Goal: Information Seeking & Learning: Learn about a topic

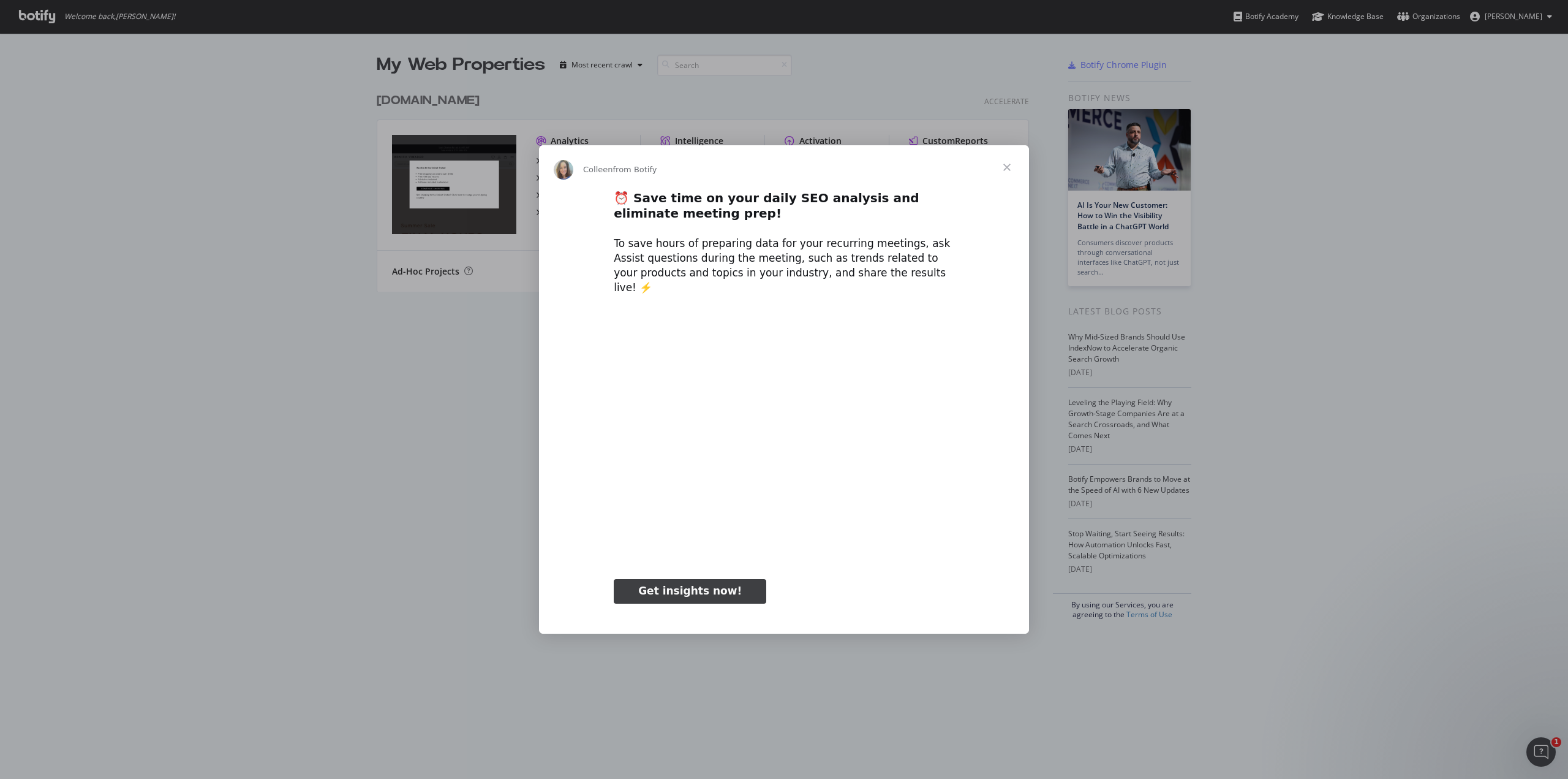
type input "127474"
click at [1006, 183] on span "Close" at bounding box center [1006, 167] width 44 height 44
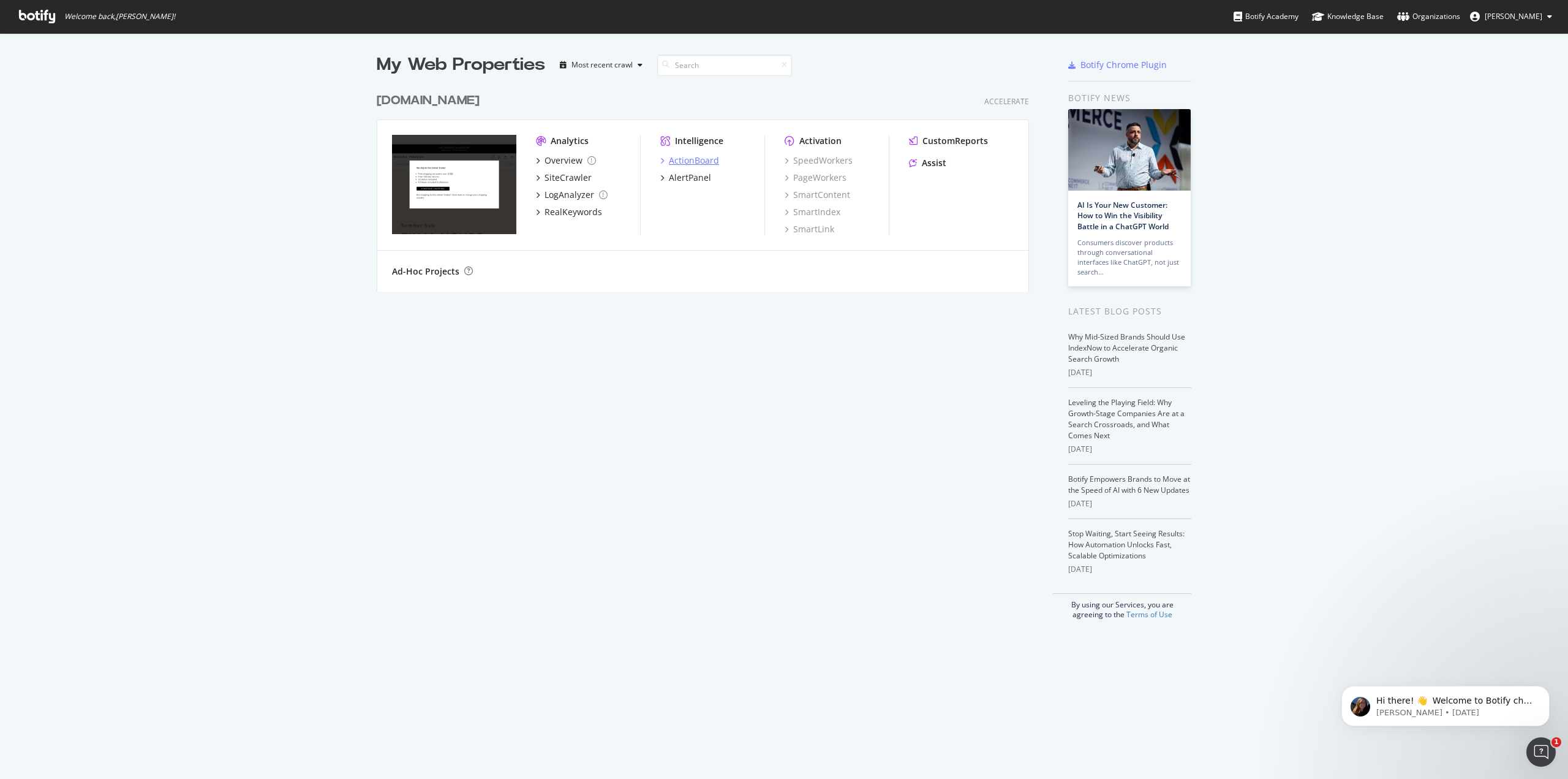
click at [691, 162] on div "ActionBoard" at bounding box center [694, 160] width 50 height 12
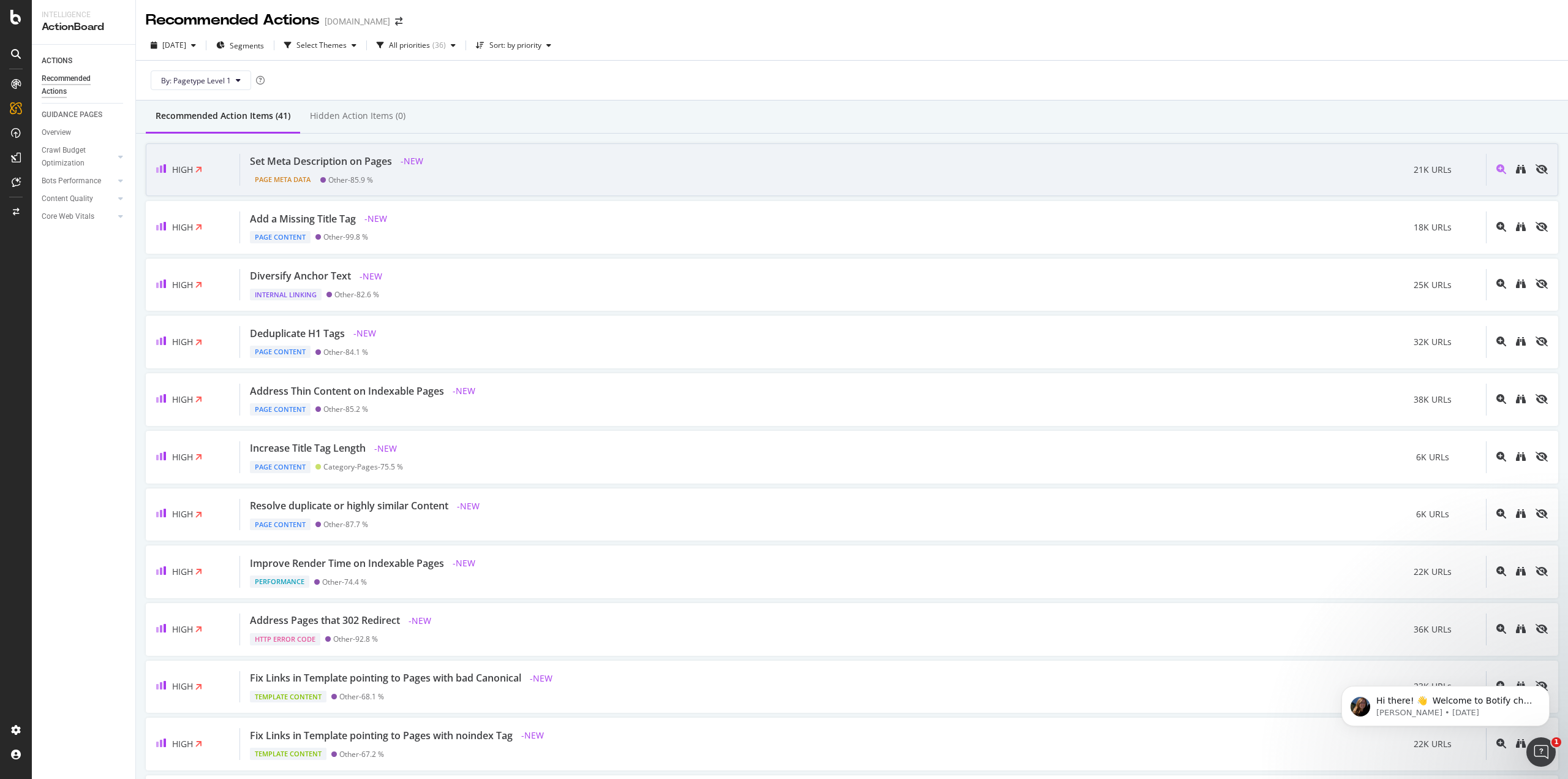
click at [557, 156] on div "Set Meta Description on Pages - NEW Page Meta Data Other - 85.9 % 21K URLs" at bounding box center [863, 170] width 1246 height 32
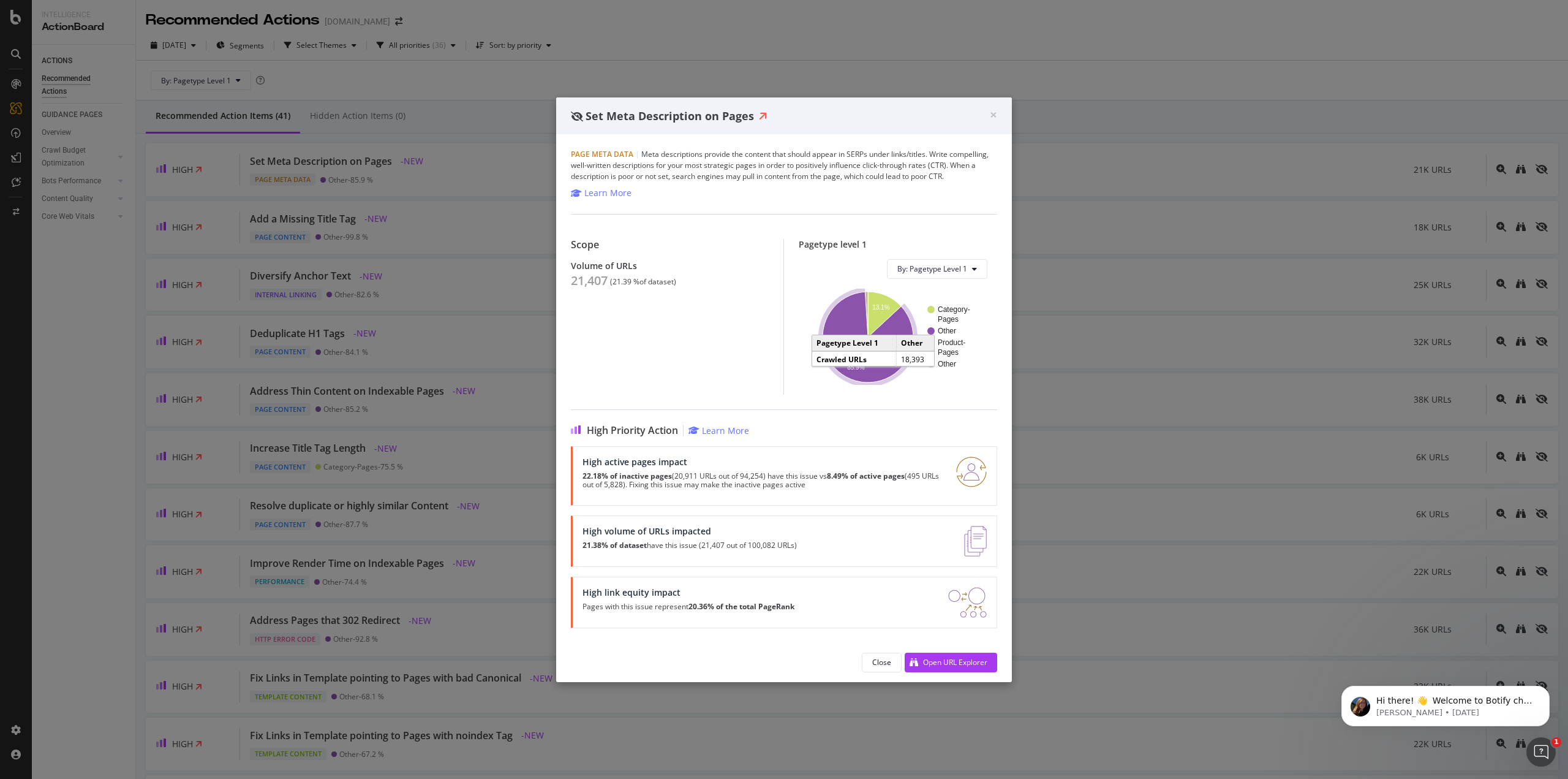
click at [866, 369] on icon "A chart." at bounding box center [868, 336] width 91 height 91
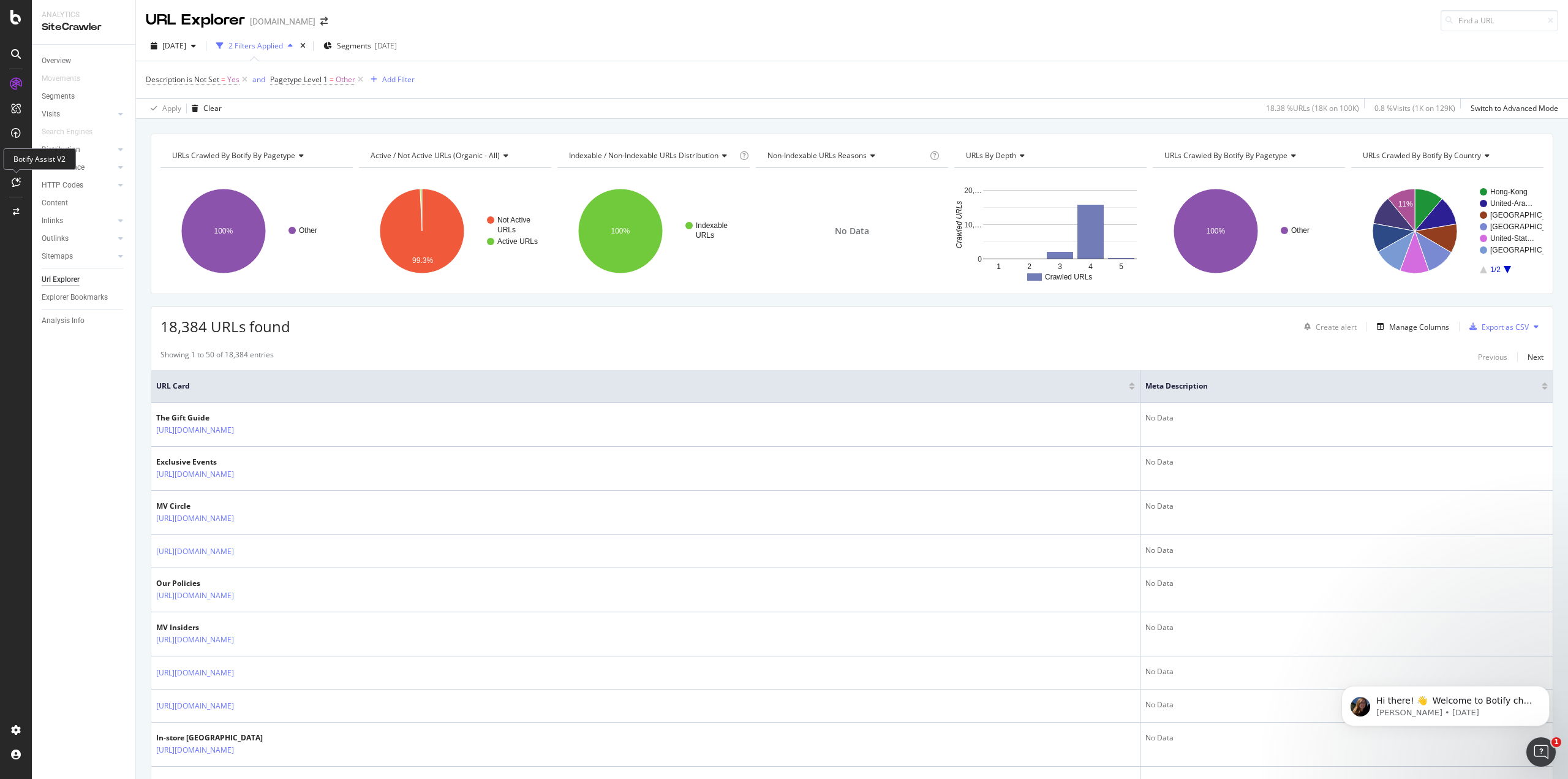
click at [20, 185] on icon at bounding box center [16, 182] width 9 height 10
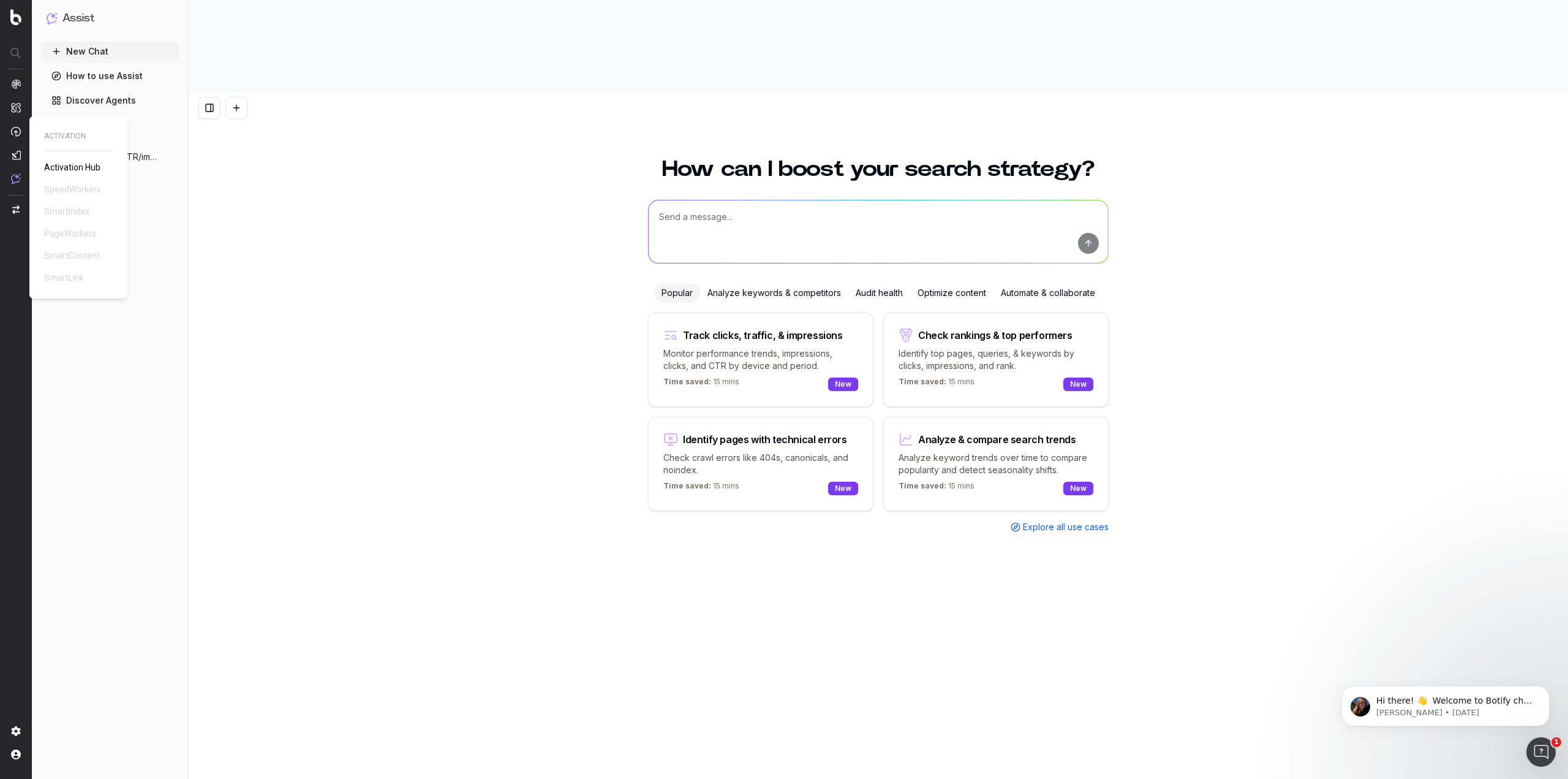
click at [62, 160] on div "ACTIVATION Activation Hub SpeedWorkers SmartIndex PageWorkers SmartContent Smar…" at bounding box center [78, 207] width 68 height 152
click at [62, 165] on span "Activation Hub" at bounding box center [72, 167] width 56 height 10
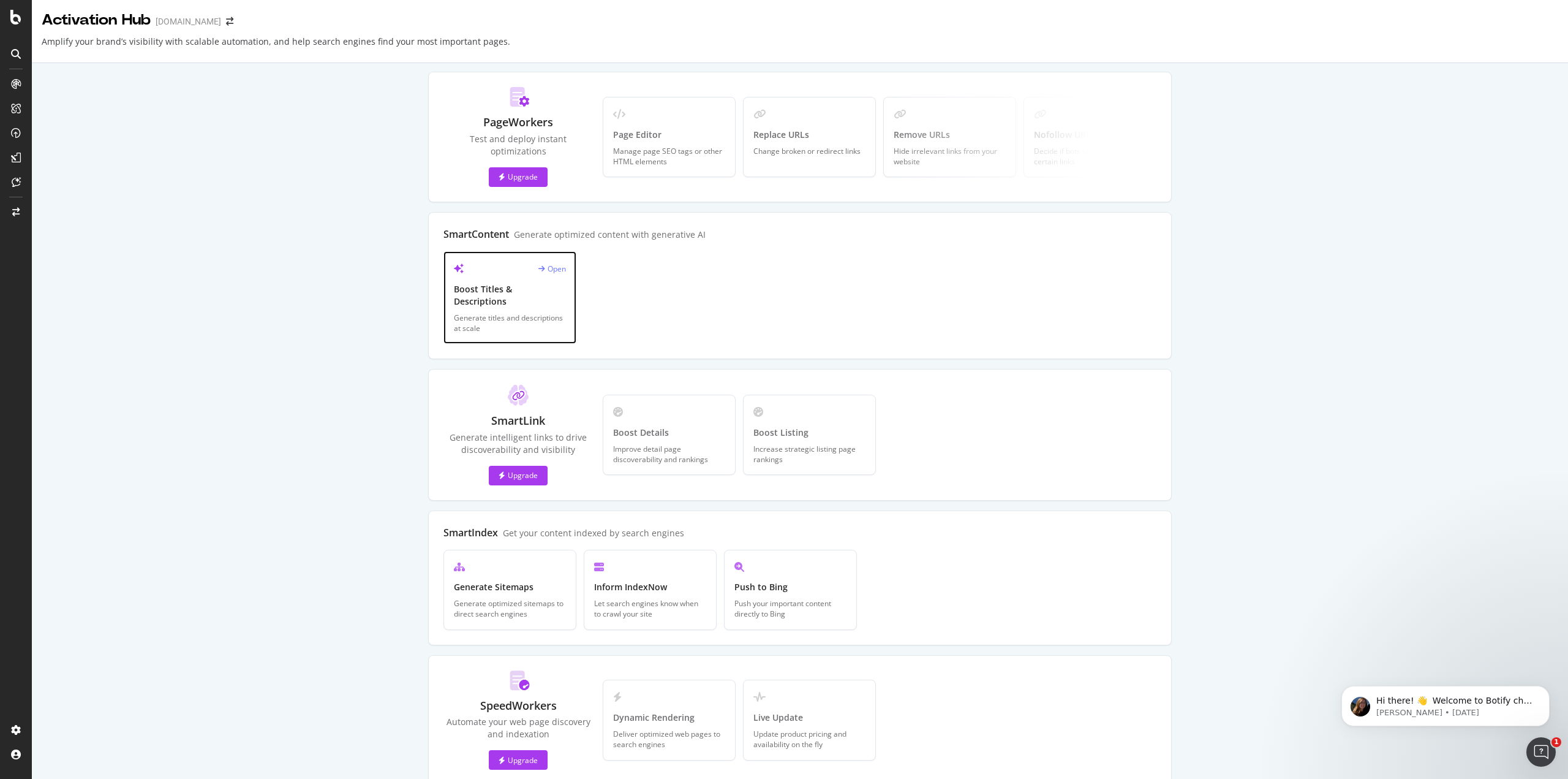
click at [517, 312] on div "Generate titles and descriptions at scale" at bounding box center [510, 323] width 112 height 21
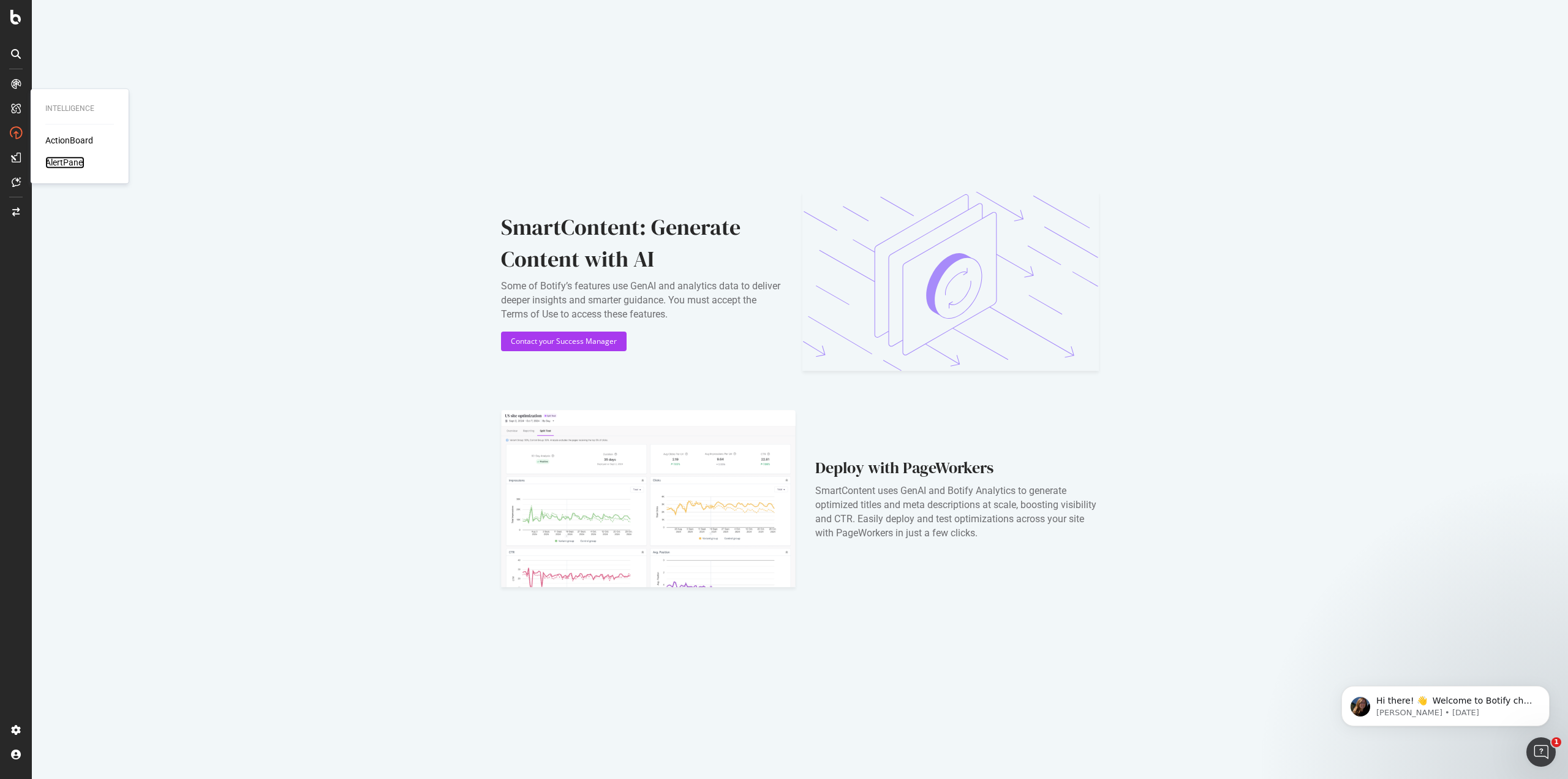
click at [54, 160] on div "AlertPanel" at bounding box center [65, 162] width 39 height 12
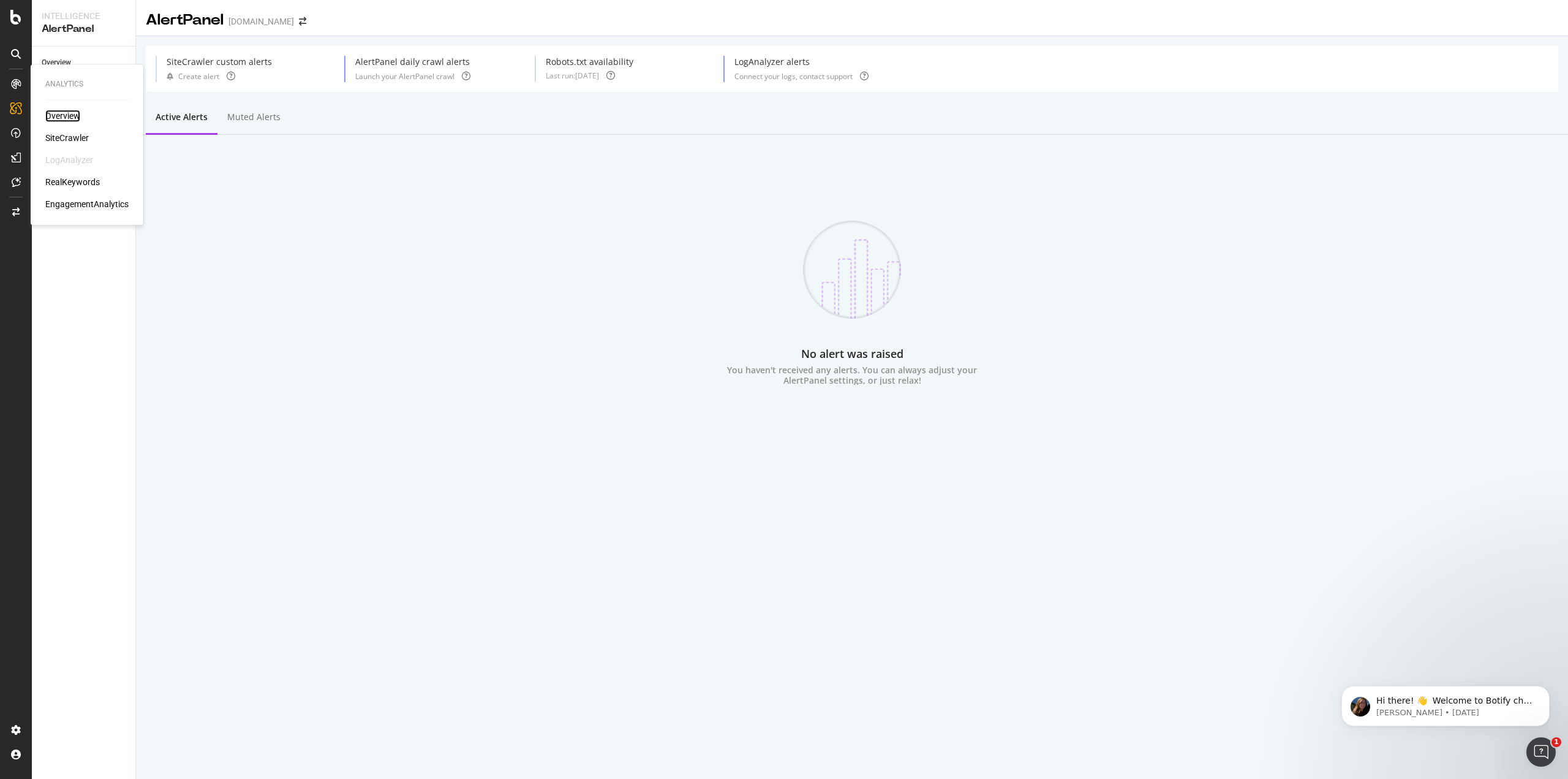
click at [67, 121] on div "Overview" at bounding box center [62, 116] width 35 height 12
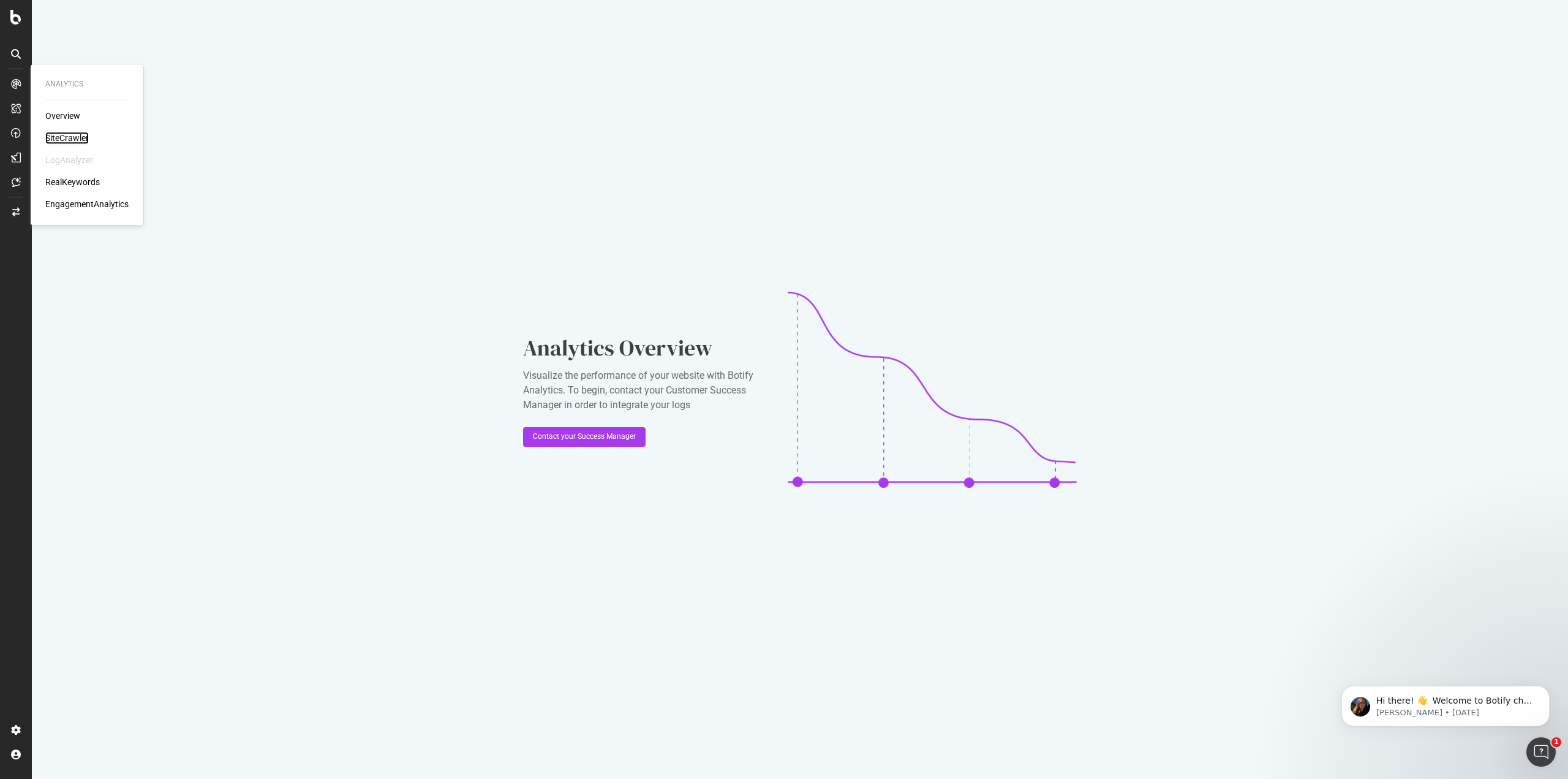
click at [71, 138] on div "SiteCrawler" at bounding box center [67, 138] width 43 height 12
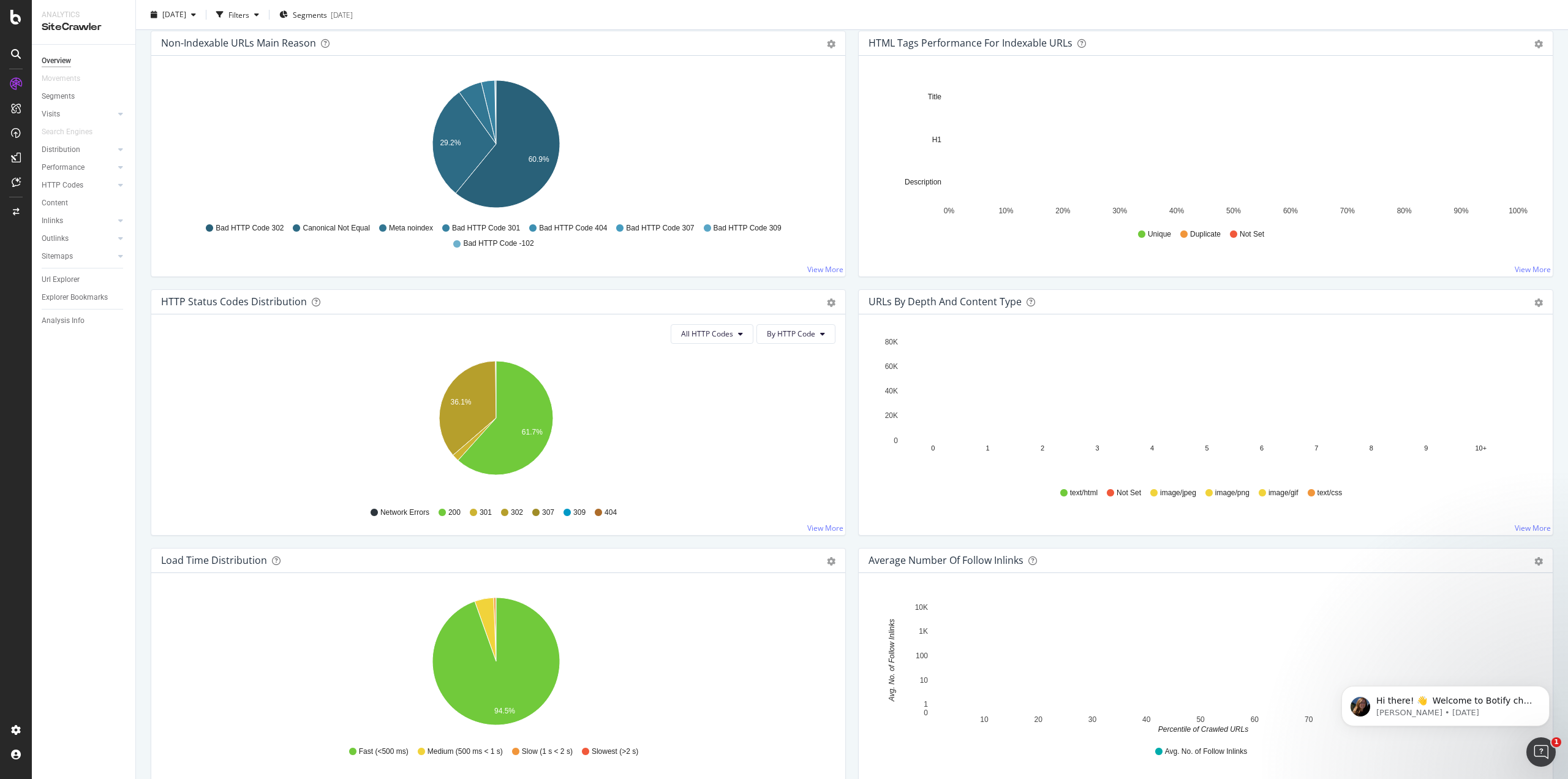
scroll to position [323, 0]
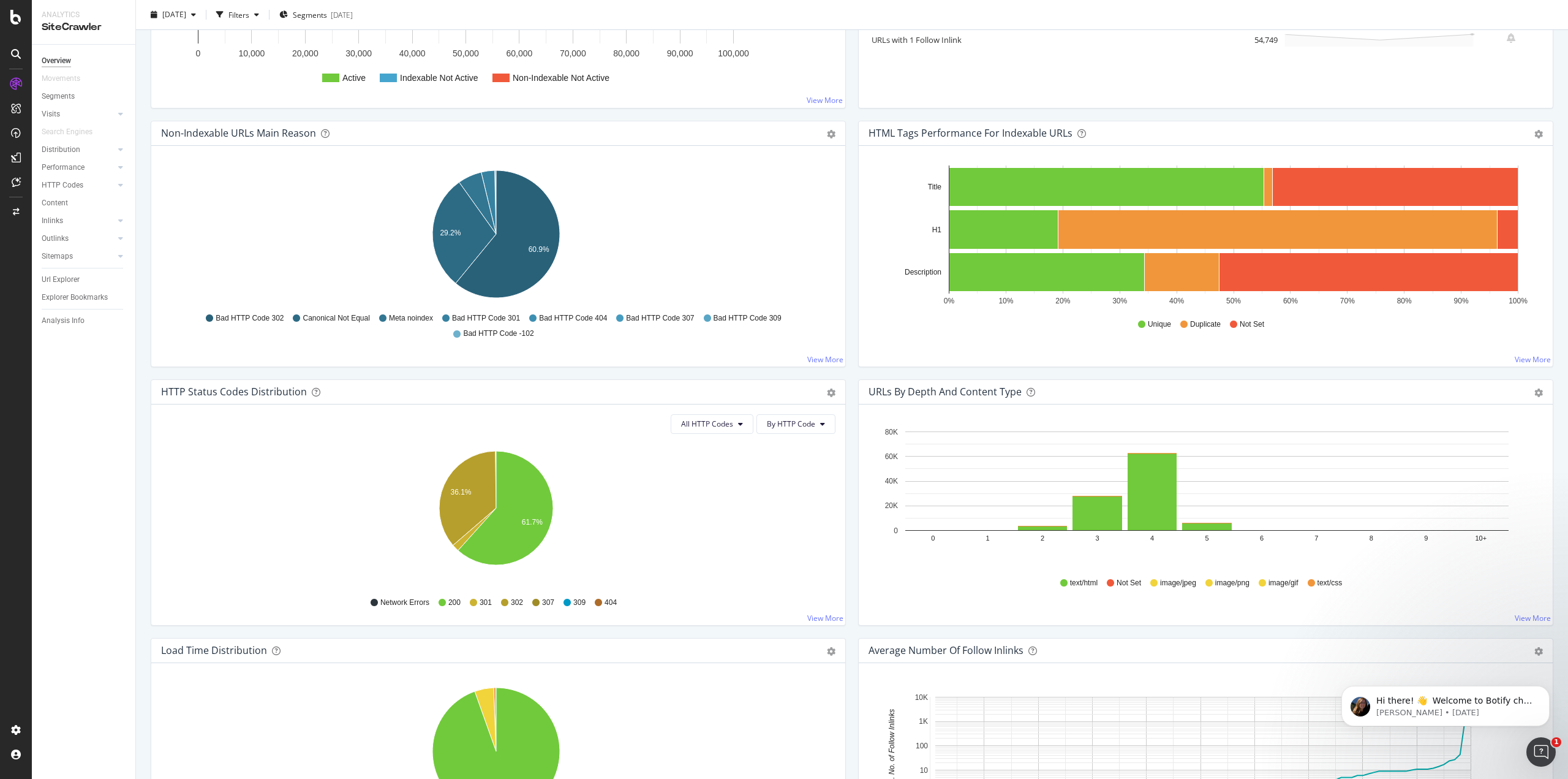
click at [1537, 749] on icon "Open Intercom Messenger" at bounding box center [1541, 752] width 20 height 20
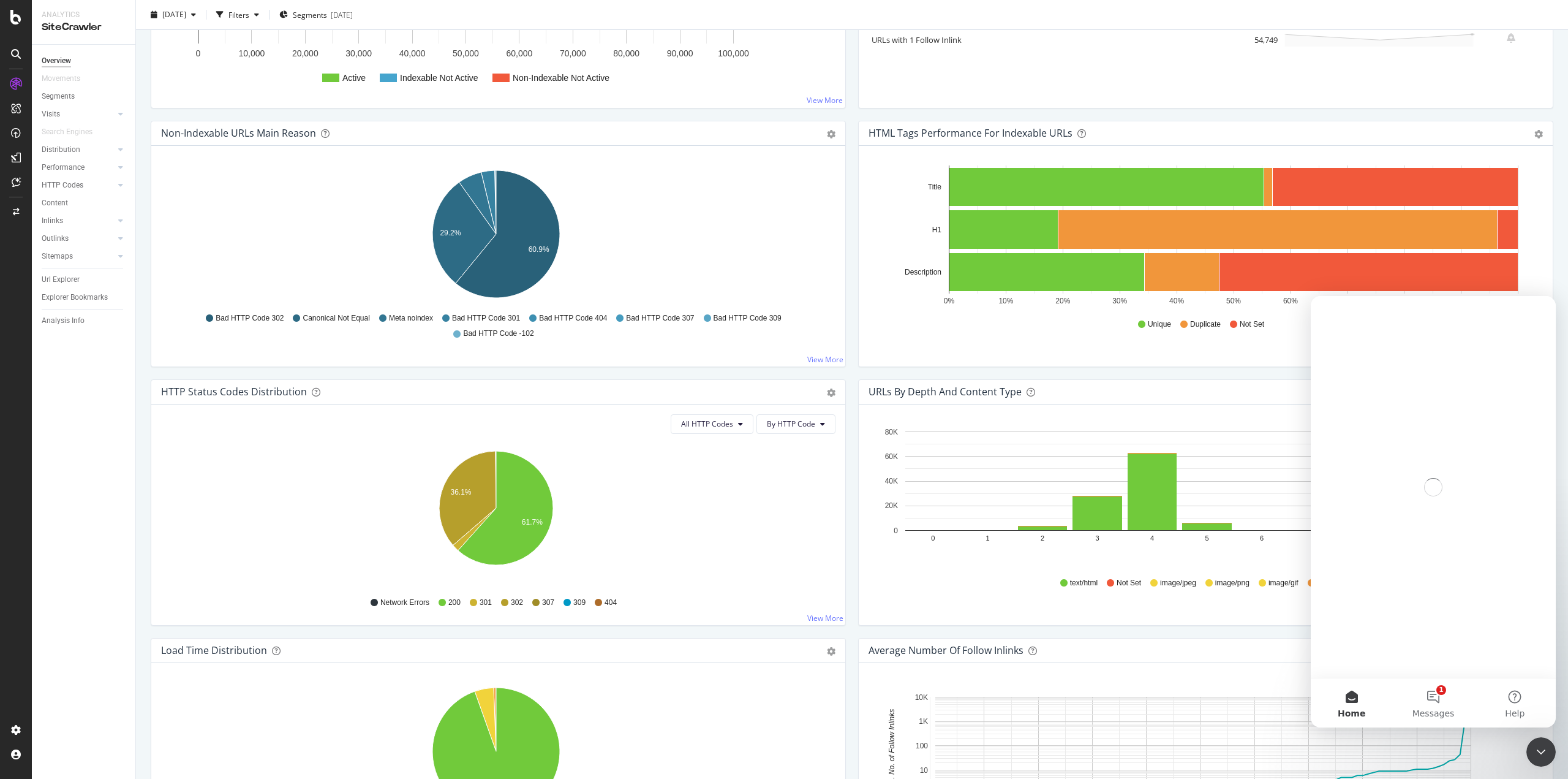
scroll to position [0, 0]
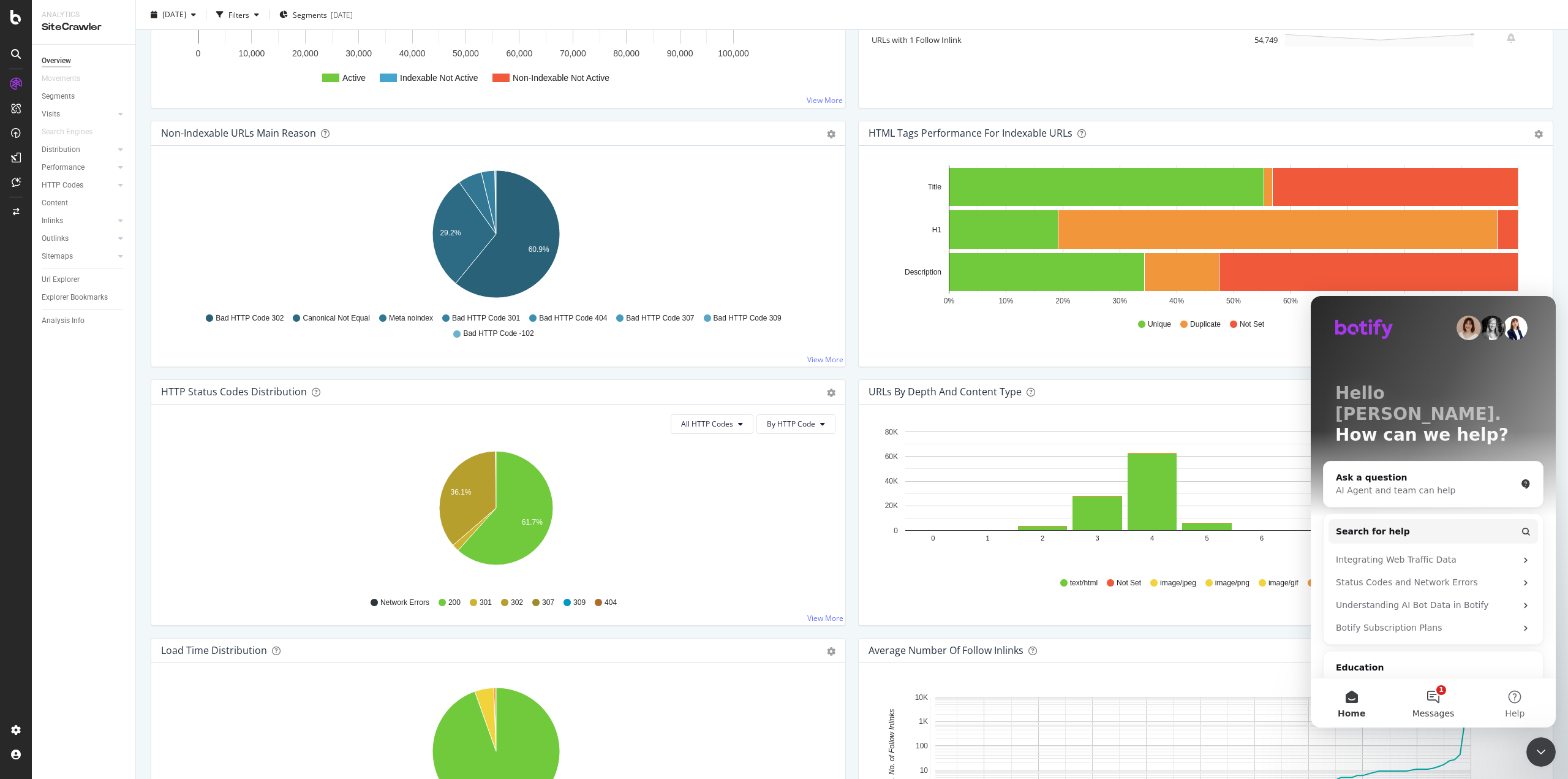
click at [1427, 710] on span "Messages" at bounding box center [1433, 713] width 42 height 9
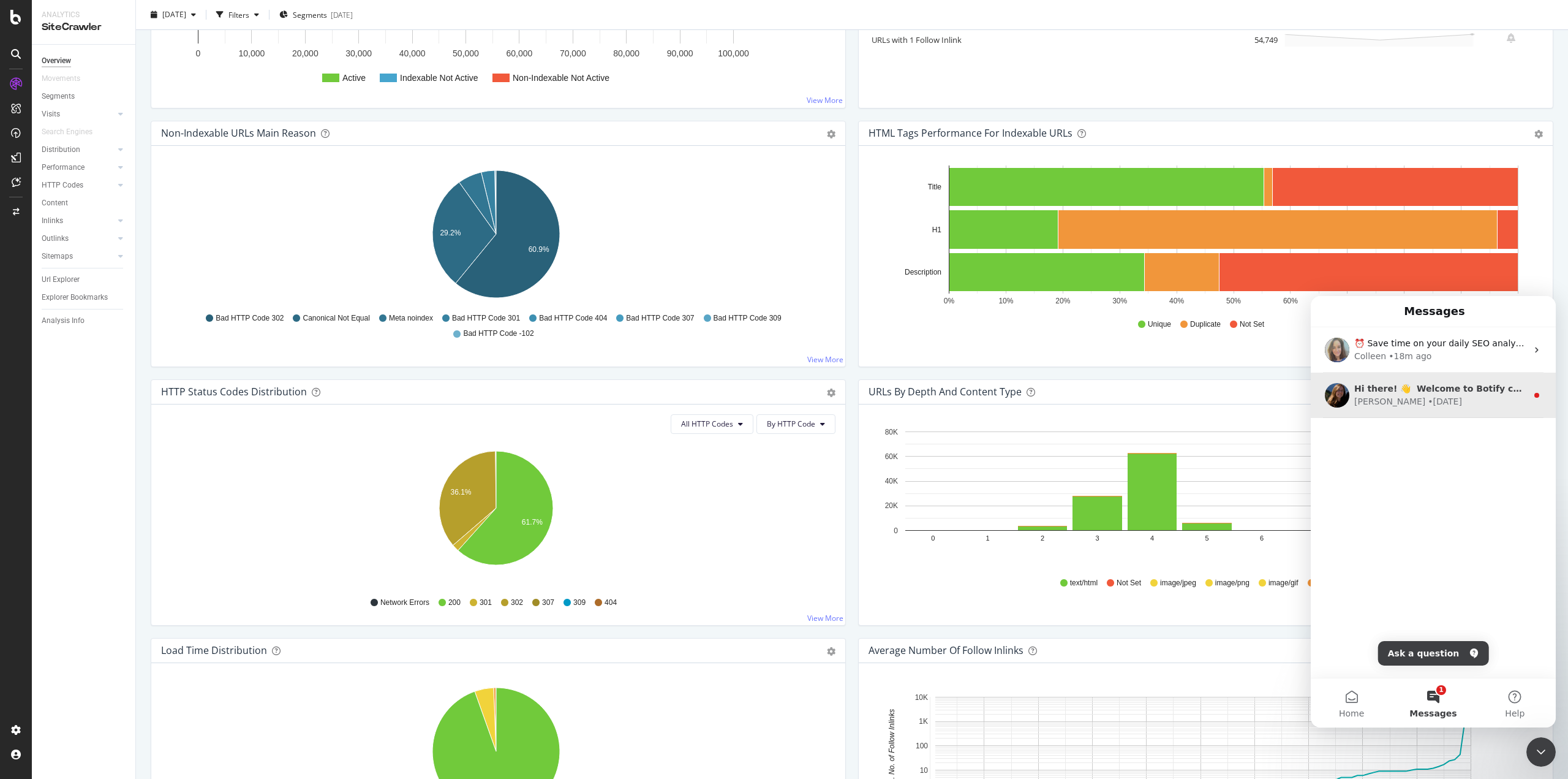
click at [1466, 404] on div "Laura • 3d ago" at bounding box center [1441, 401] width 173 height 13
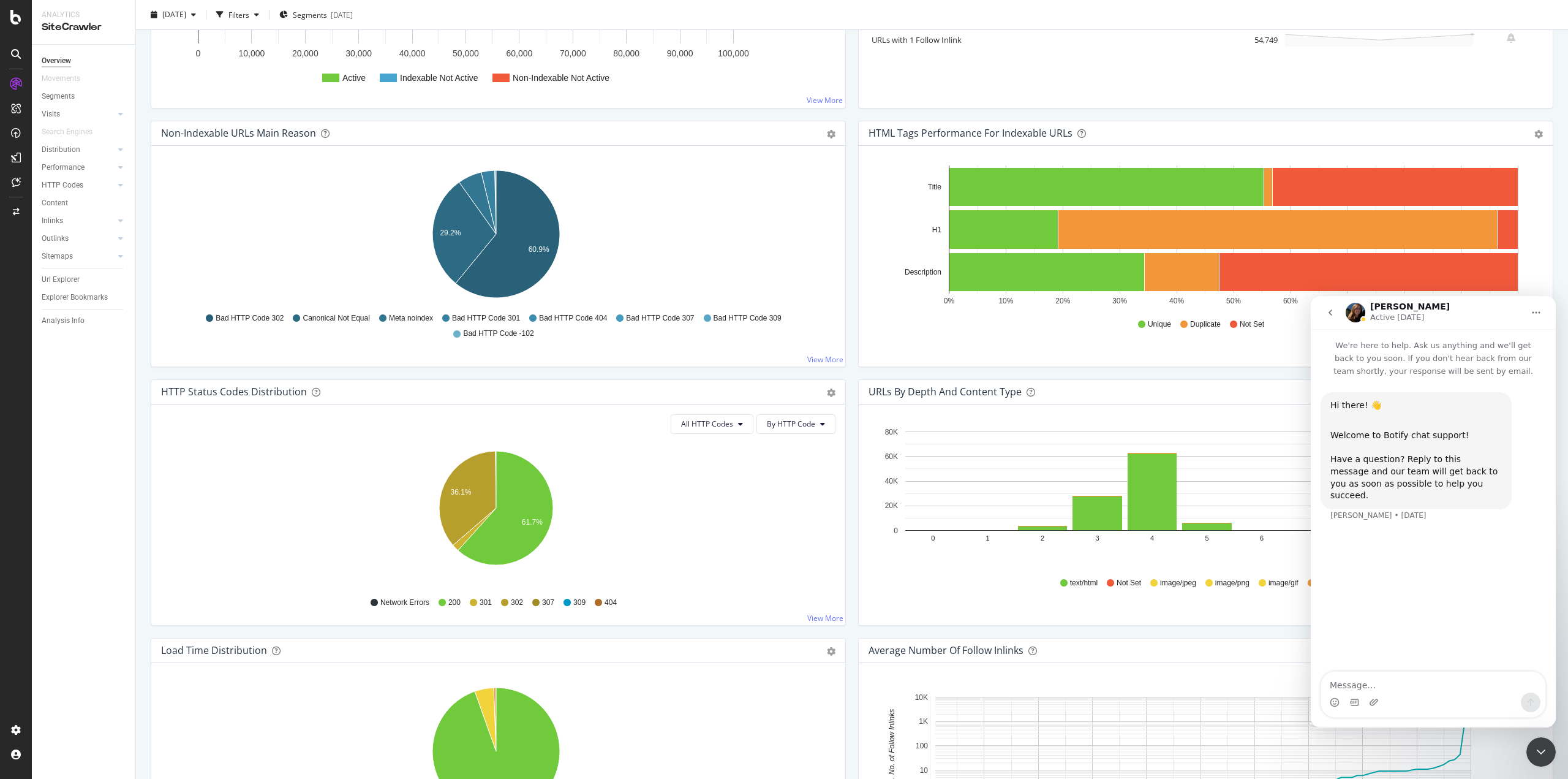
click at [1549, 752] on div "Close Intercom Messenger" at bounding box center [1541, 752] width 30 height 30
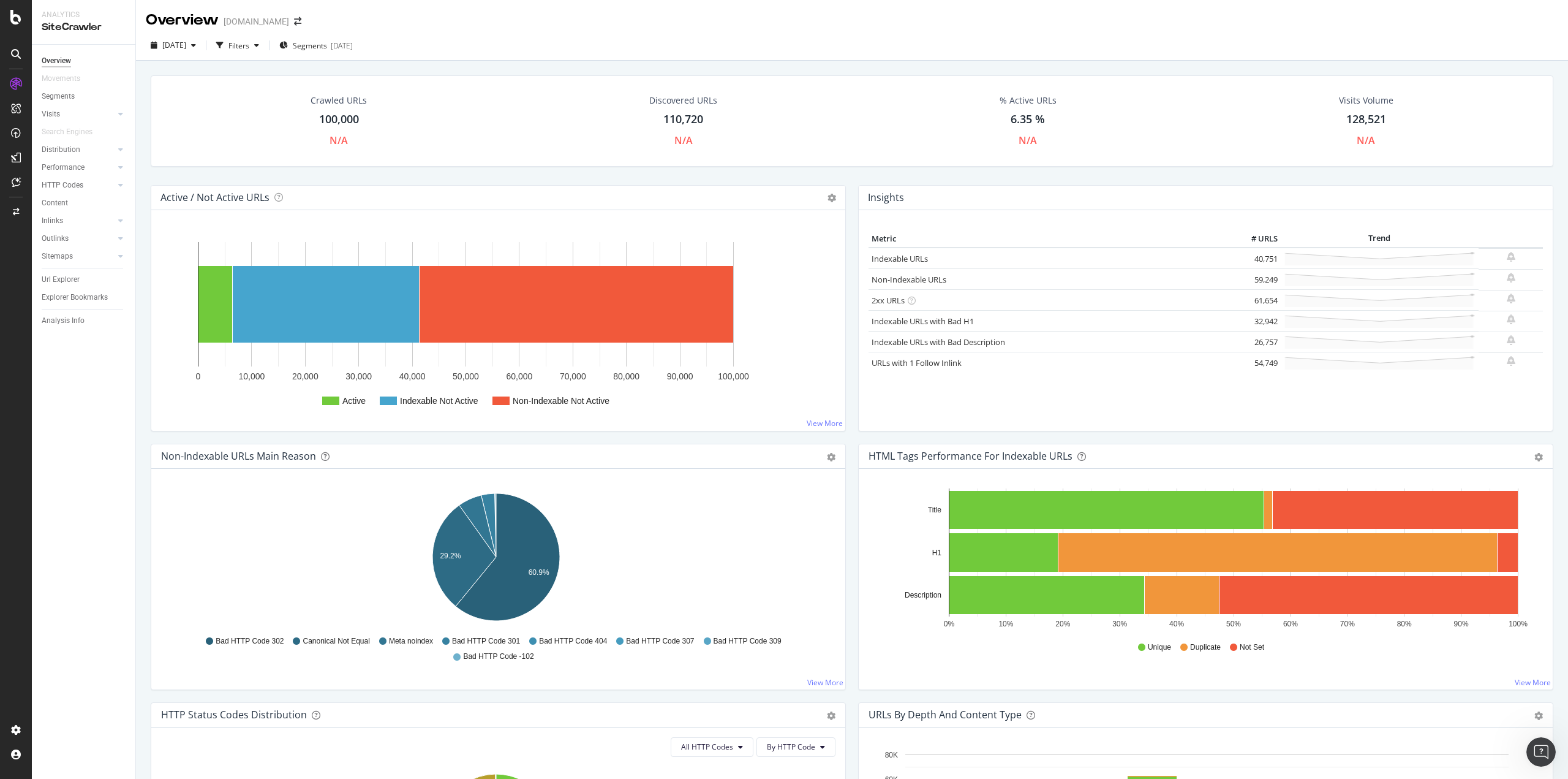
click at [51, 61] on div "Overview" at bounding box center [56, 60] width 30 height 13
click at [85, 167] on link "Performance" at bounding box center [78, 167] width 73 height 13
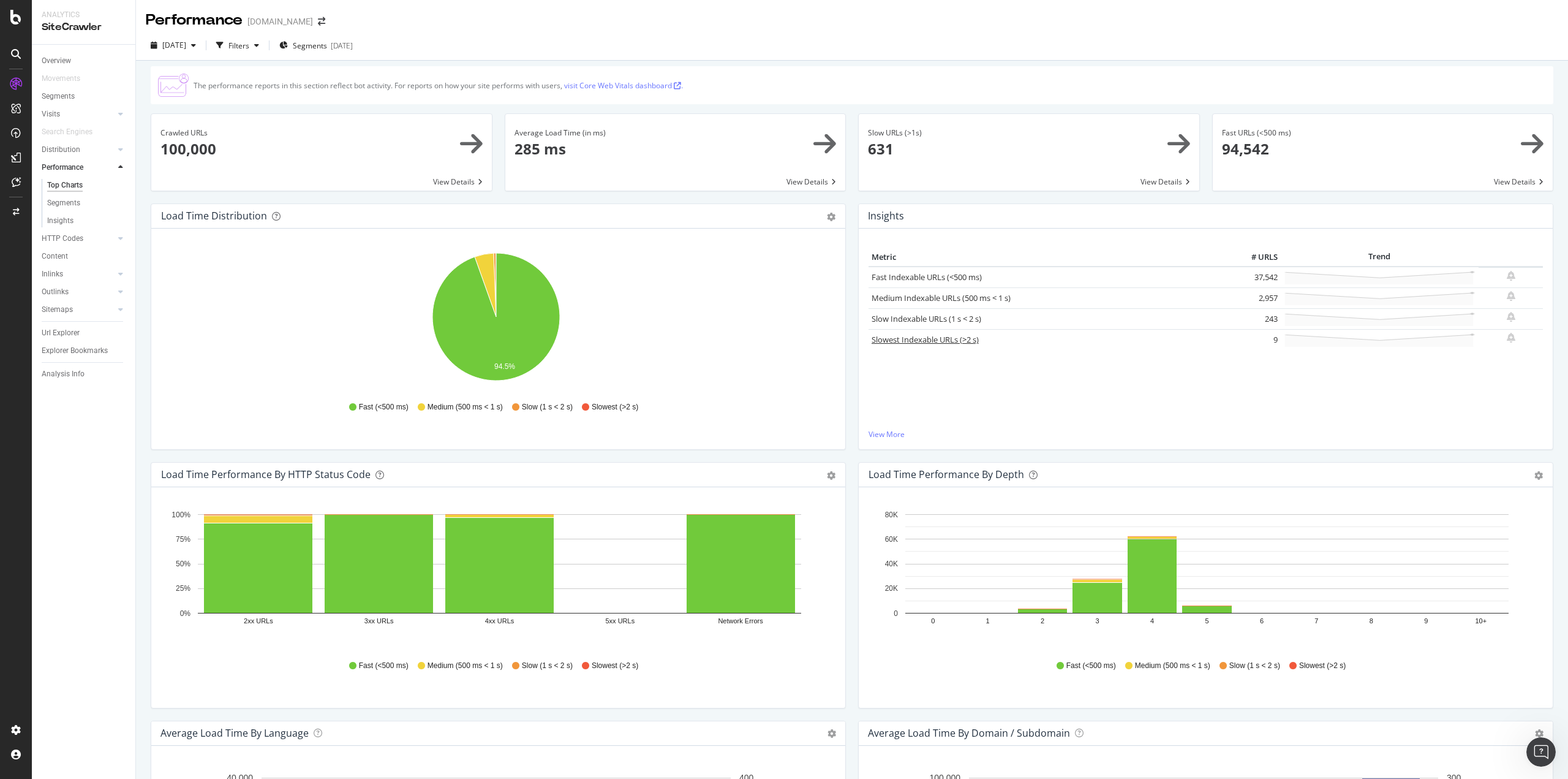
click at [951, 335] on link "Slowest Indexable URLs (>2 s)" at bounding box center [925, 340] width 107 height 11
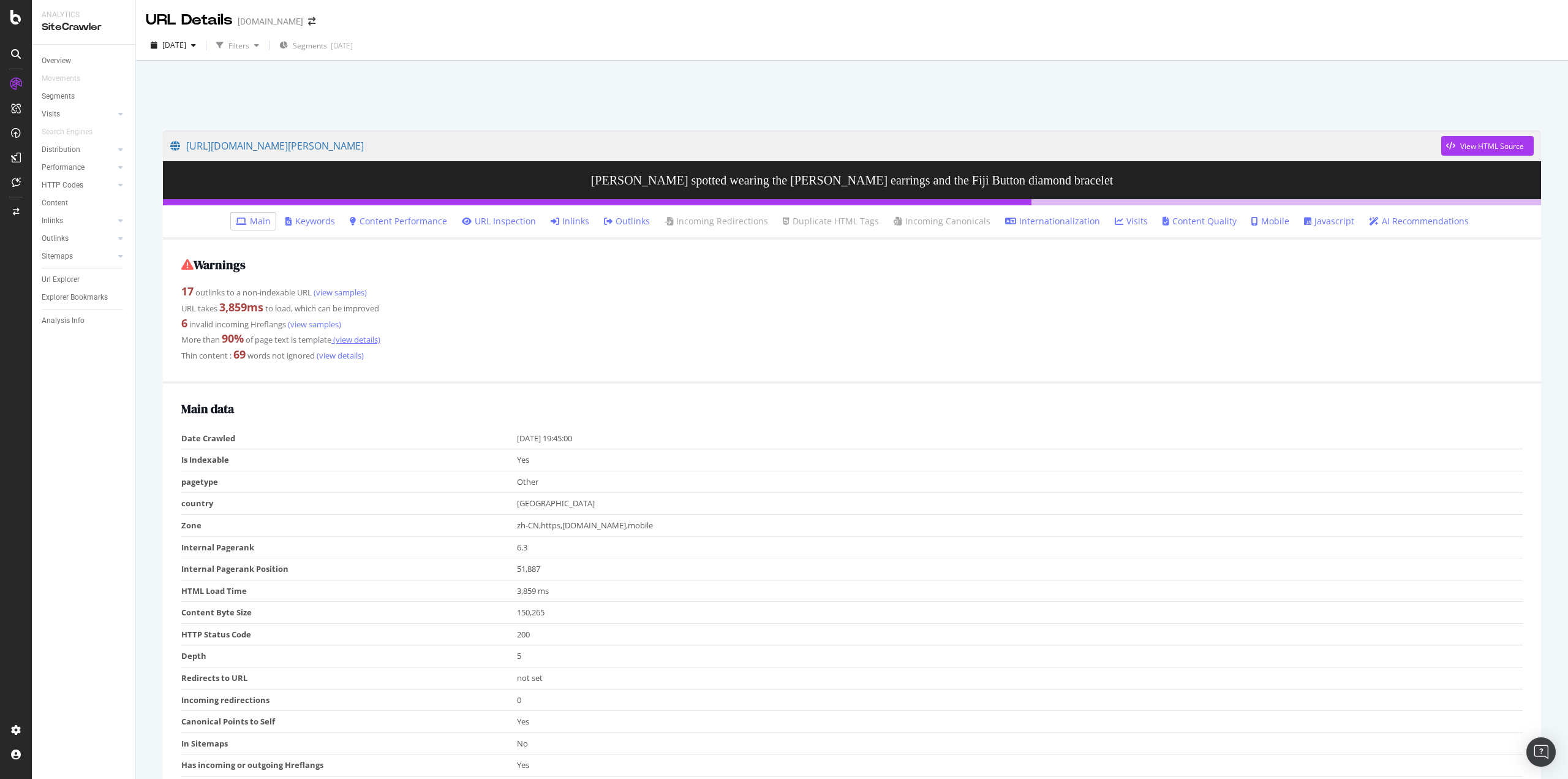
click at [362, 335] on link "(view details)" at bounding box center [355, 340] width 49 height 11
